Goal: Information Seeking & Learning: Learn about a topic

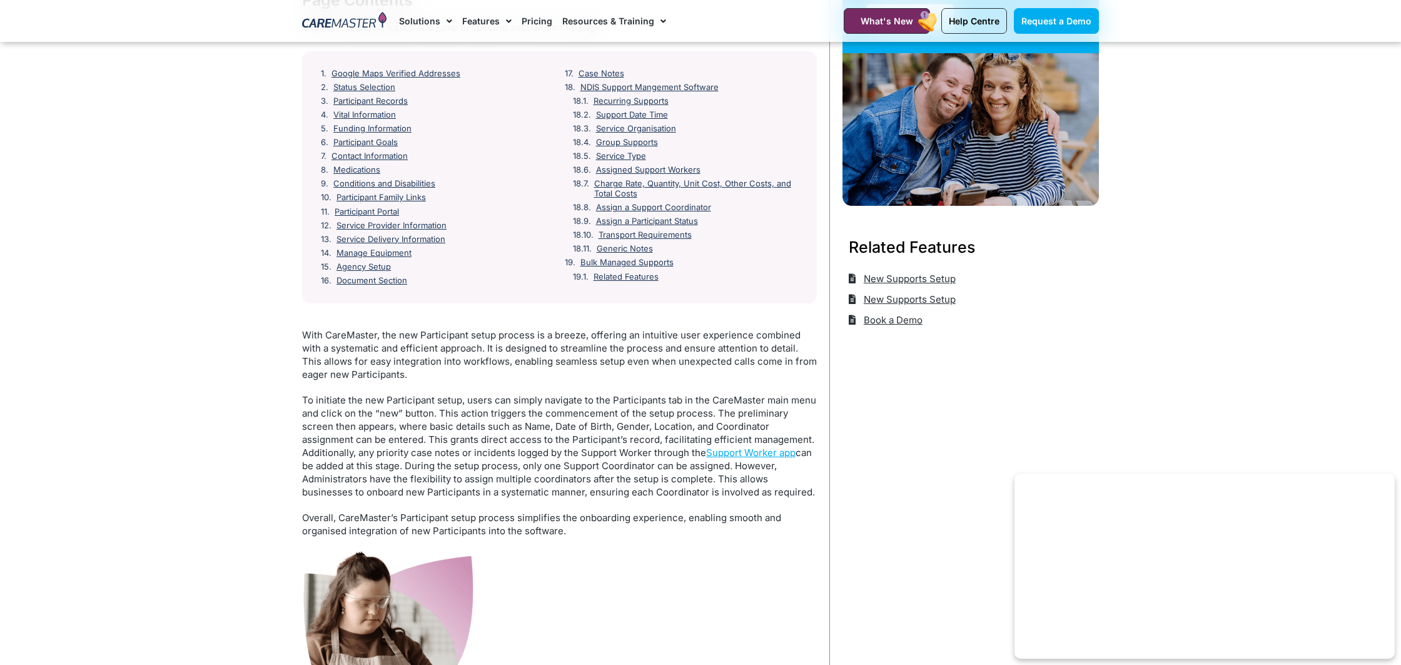
scroll to position [201, 0]
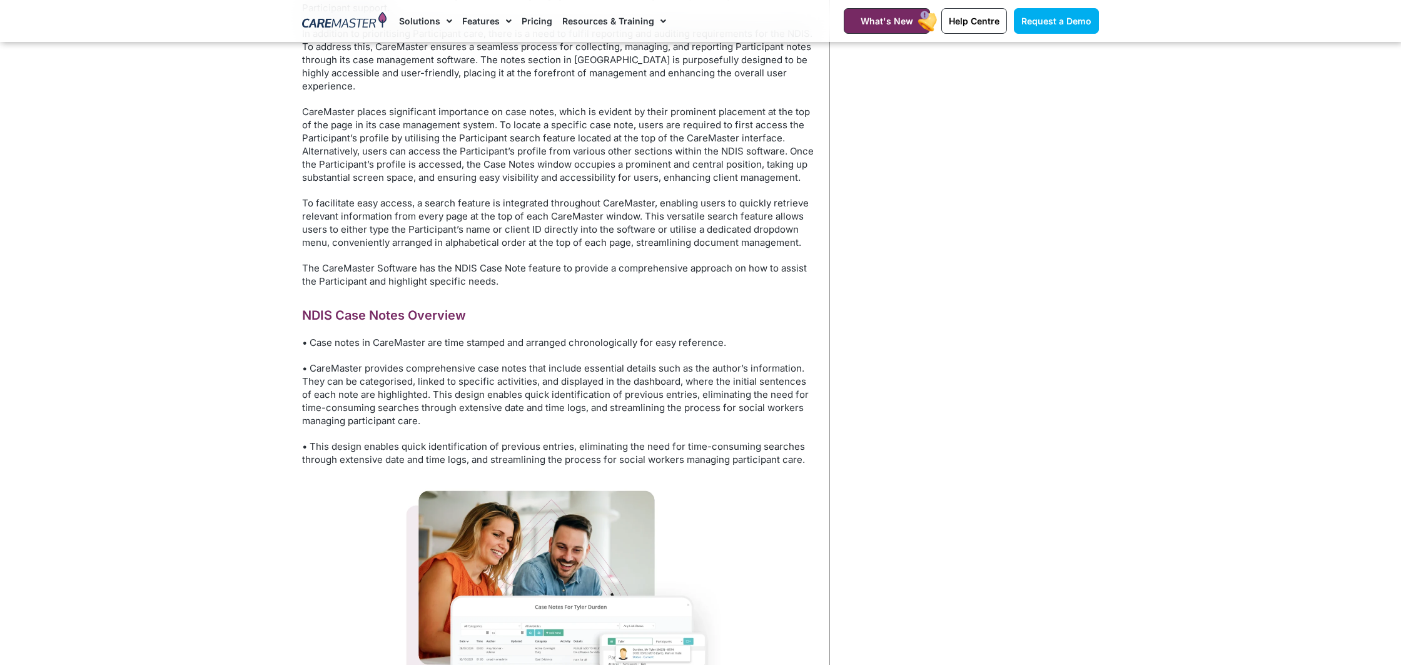
scroll to position [655, 0]
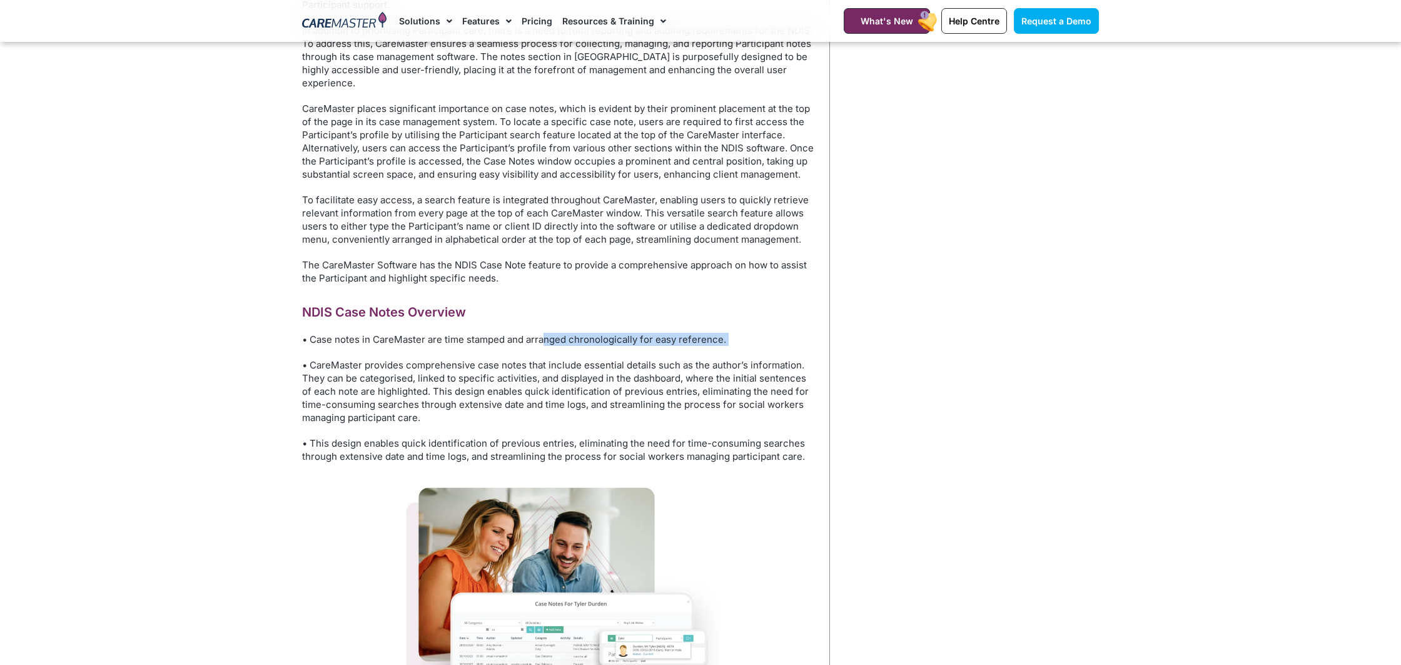
drag, startPoint x: 330, startPoint y: 333, endPoint x: 546, endPoint y: 328, distance: 215.8
click at [546, 333] on p "• Case notes in CareMaster are time stamped and arranged chronologically for ea…" at bounding box center [559, 339] width 515 height 13
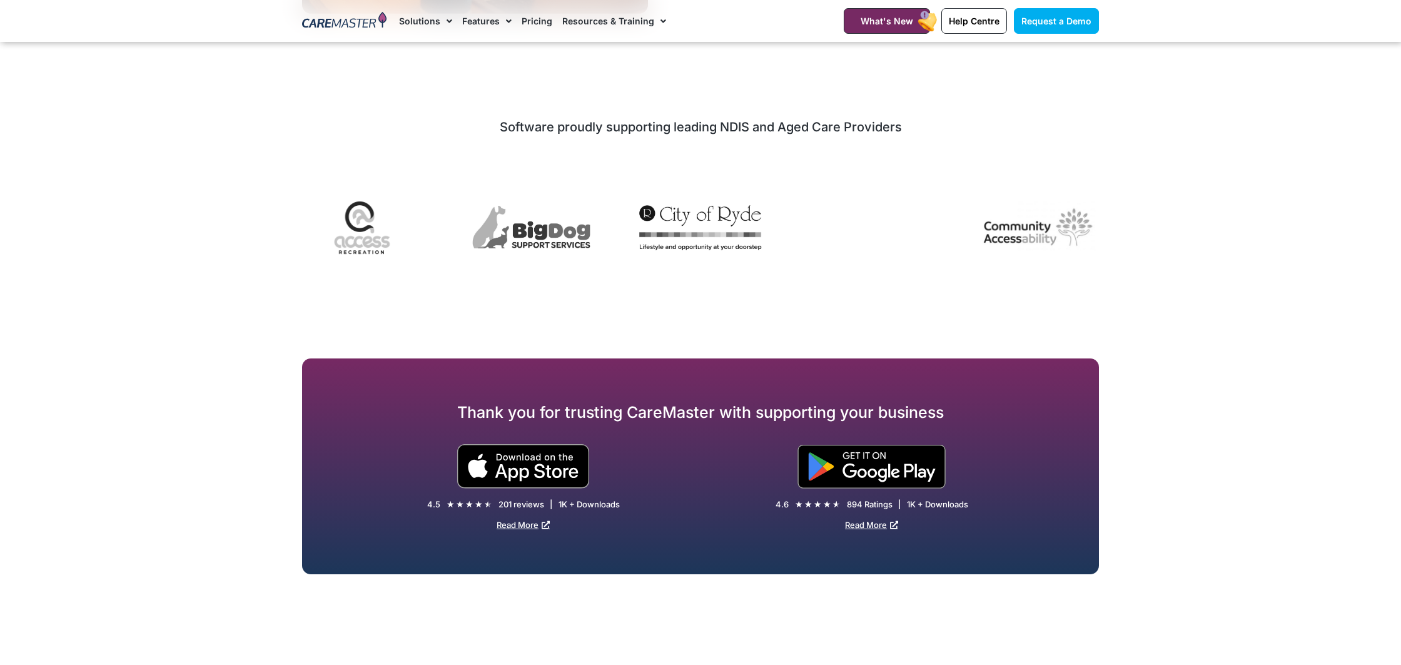
scroll to position [5854, 0]
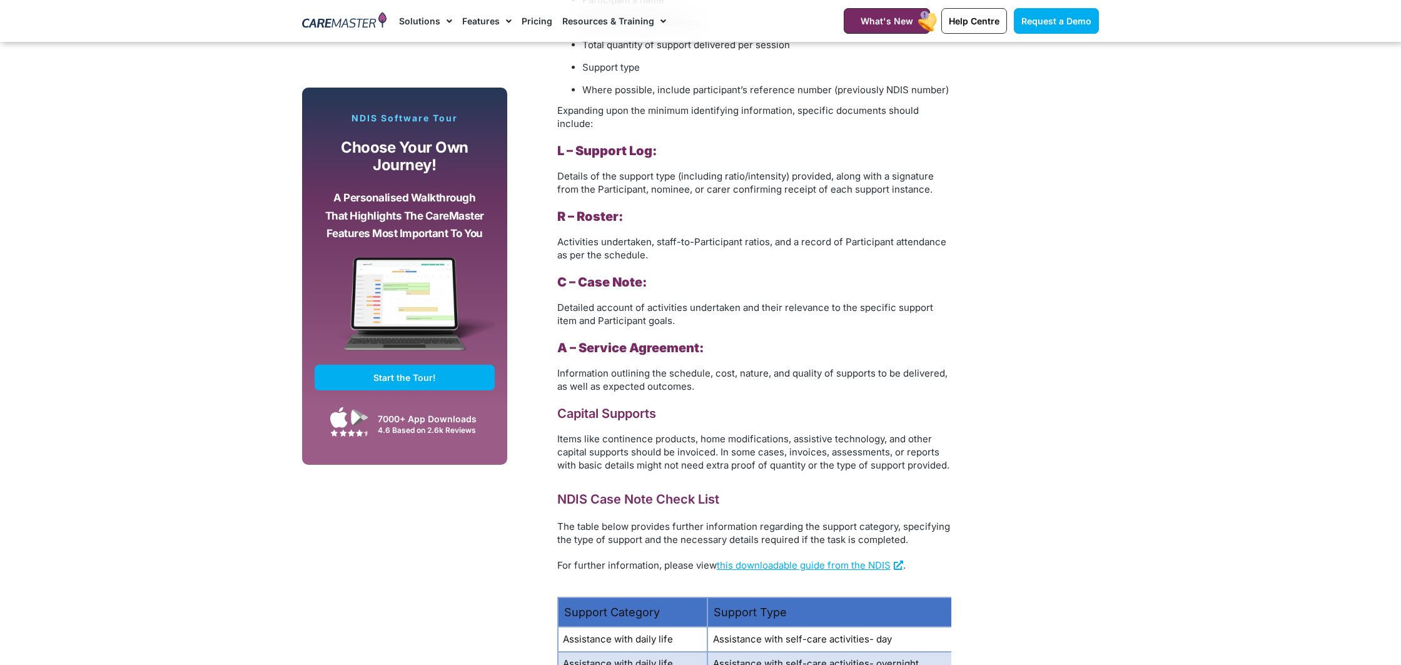
scroll to position [1463, 0]
